Goal: Navigation & Orientation: Find specific page/section

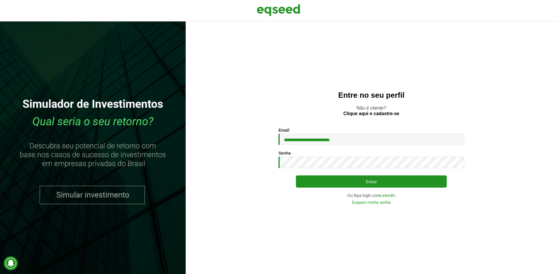
click at [296, 175] on button "Entrar" at bounding box center [371, 181] width 151 height 12
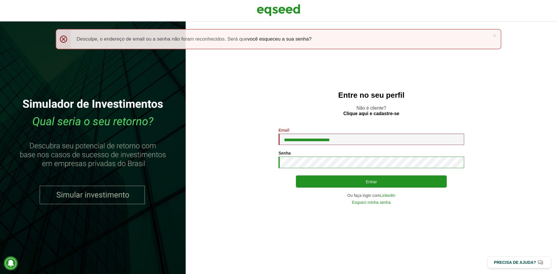
click at [296, 175] on button "Entrar" at bounding box center [371, 181] width 151 height 12
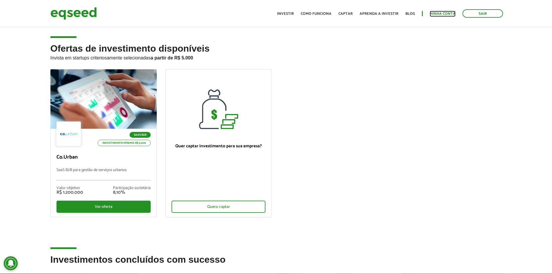
click at [442, 14] on link "Minha conta" at bounding box center [443, 14] width 26 height 4
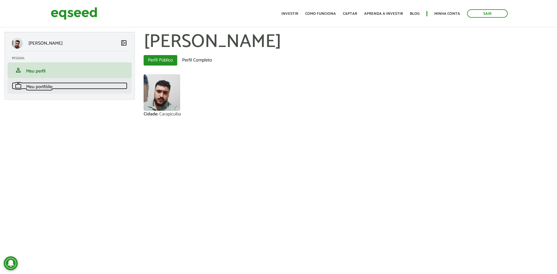
click at [37, 90] on span "Meu portfólio" at bounding box center [39, 87] width 26 height 8
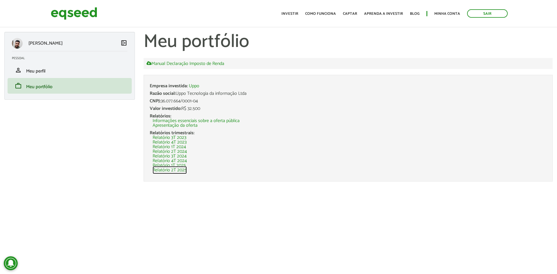
click at [171, 170] on link "Relatório 2T 2025" at bounding box center [170, 170] width 34 height 5
